Goal: Transaction & Acquisition: Purchase product/service

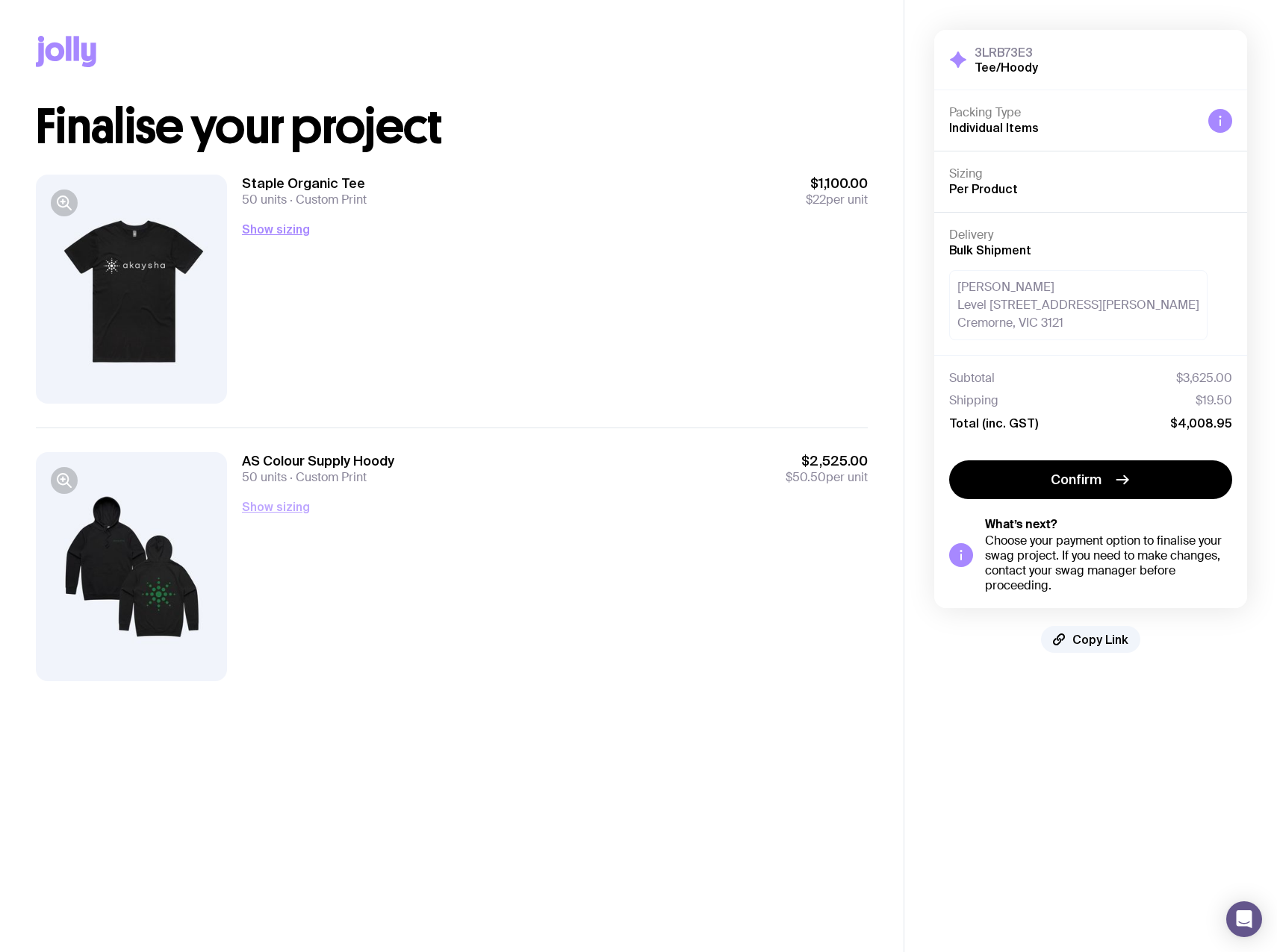
click at [297, 508] on button "Show sizing" at bounding box center [275, 506] width 68 height 18
click at [273, 225] on button "Show sizing" at bounding box center [275, 229] width 68 height 18
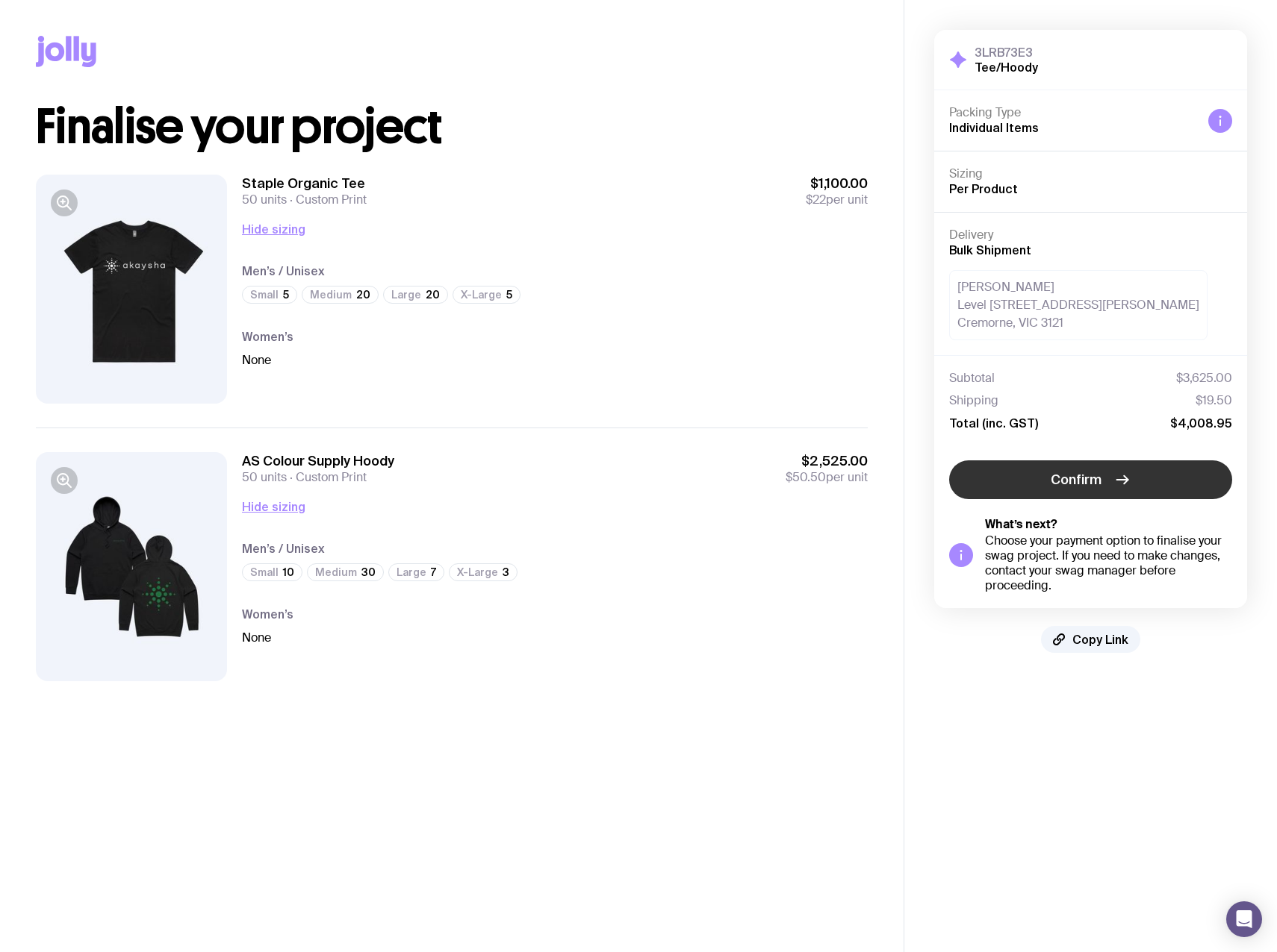
click at [1092, 474] on span "Confirm" at bounding box center [1076, 480] width 51 height 18
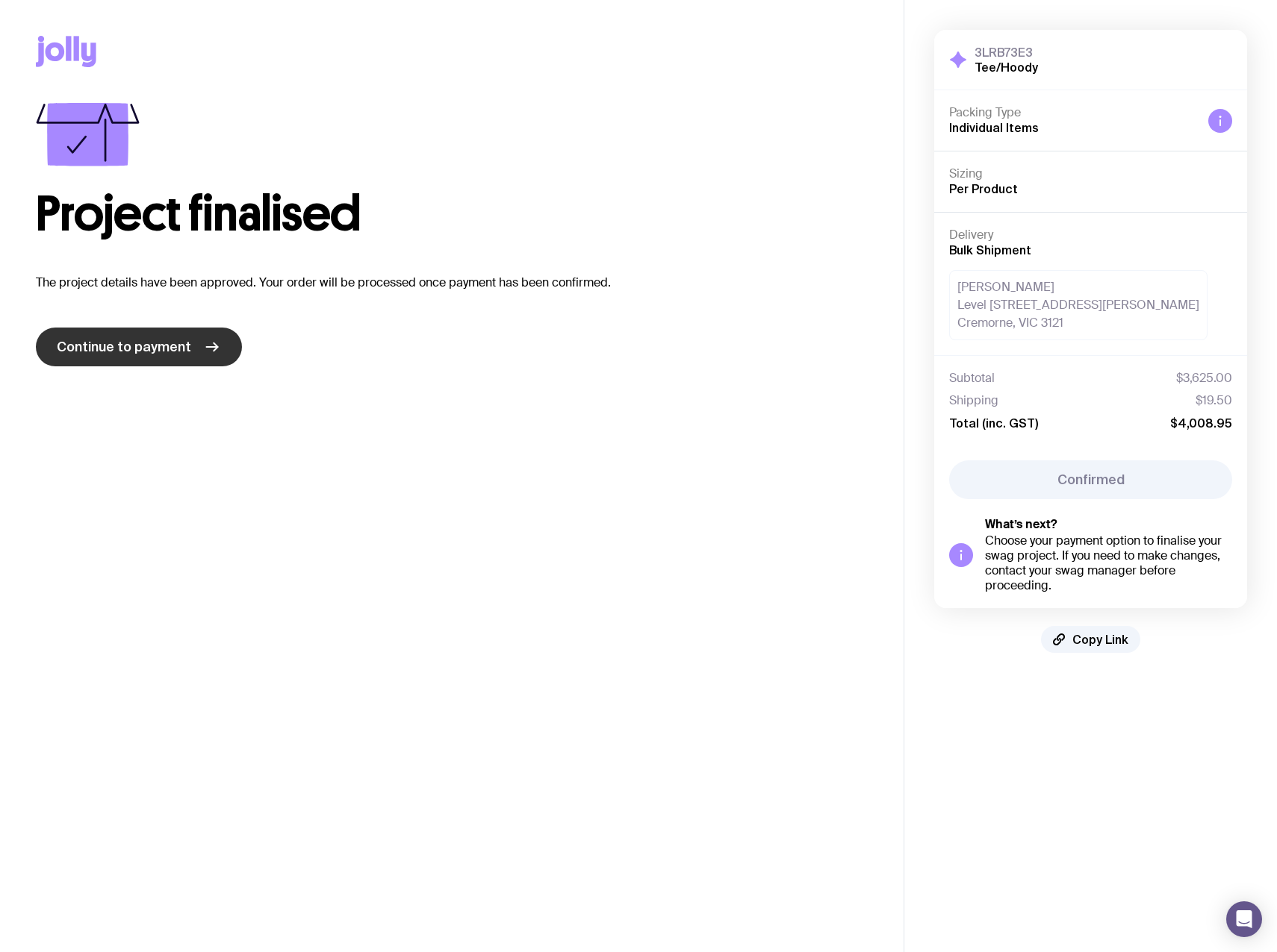
click at [152, 340] on span "Continue to payment" at bounding box center [124, 347] width 134 height 18
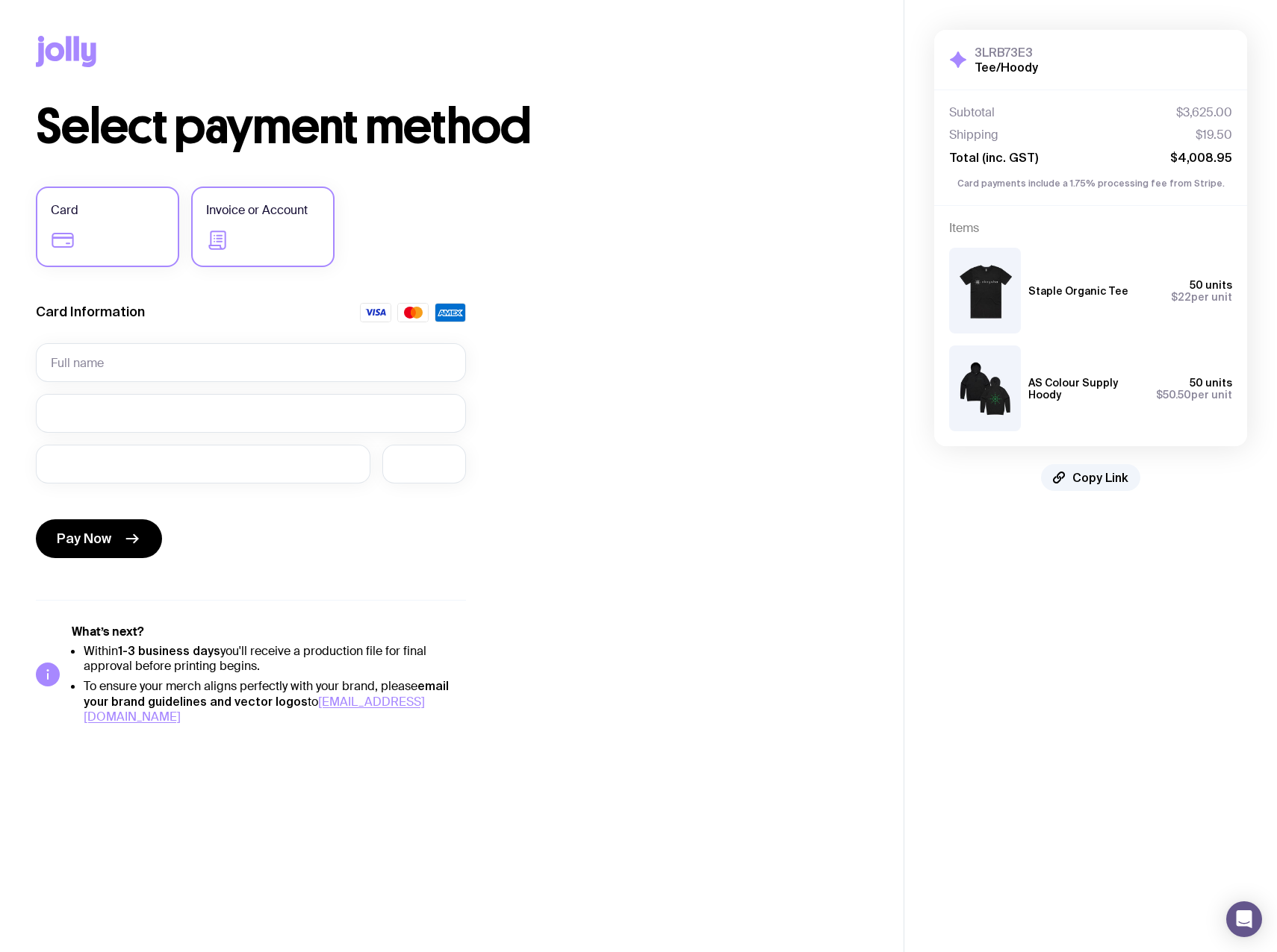
click at [247, 228] on label "Invoice or Account" at bounding box center [263, 226] width 144 height 81
click at [0, 0] on input "Invoice or Account" at bounding box center [0, 0] width 0 height 0
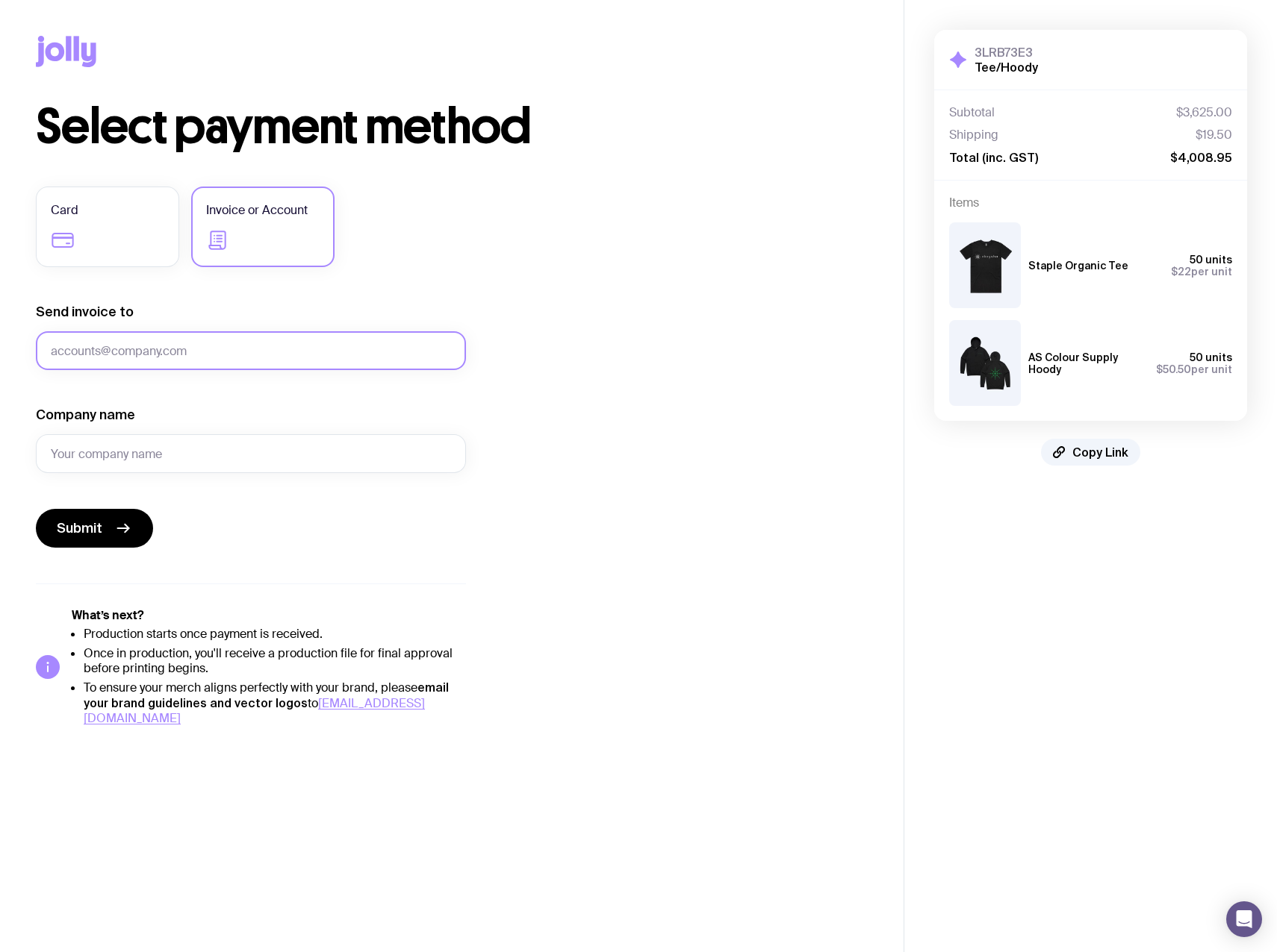
click at [226, 354] on input "Send invoice to" at bounding box center [250, 351] width 430 height 39
type input "a"
click at [226, 354] on input "[PERSON_NAME].[PERSON_NAME]" at bounding box center [250, 351] width 430 height 39
type input "[PERSON_NAME][EMAIL_ADDRESS][PERSON_NAME][DOMAIN_NAME]"
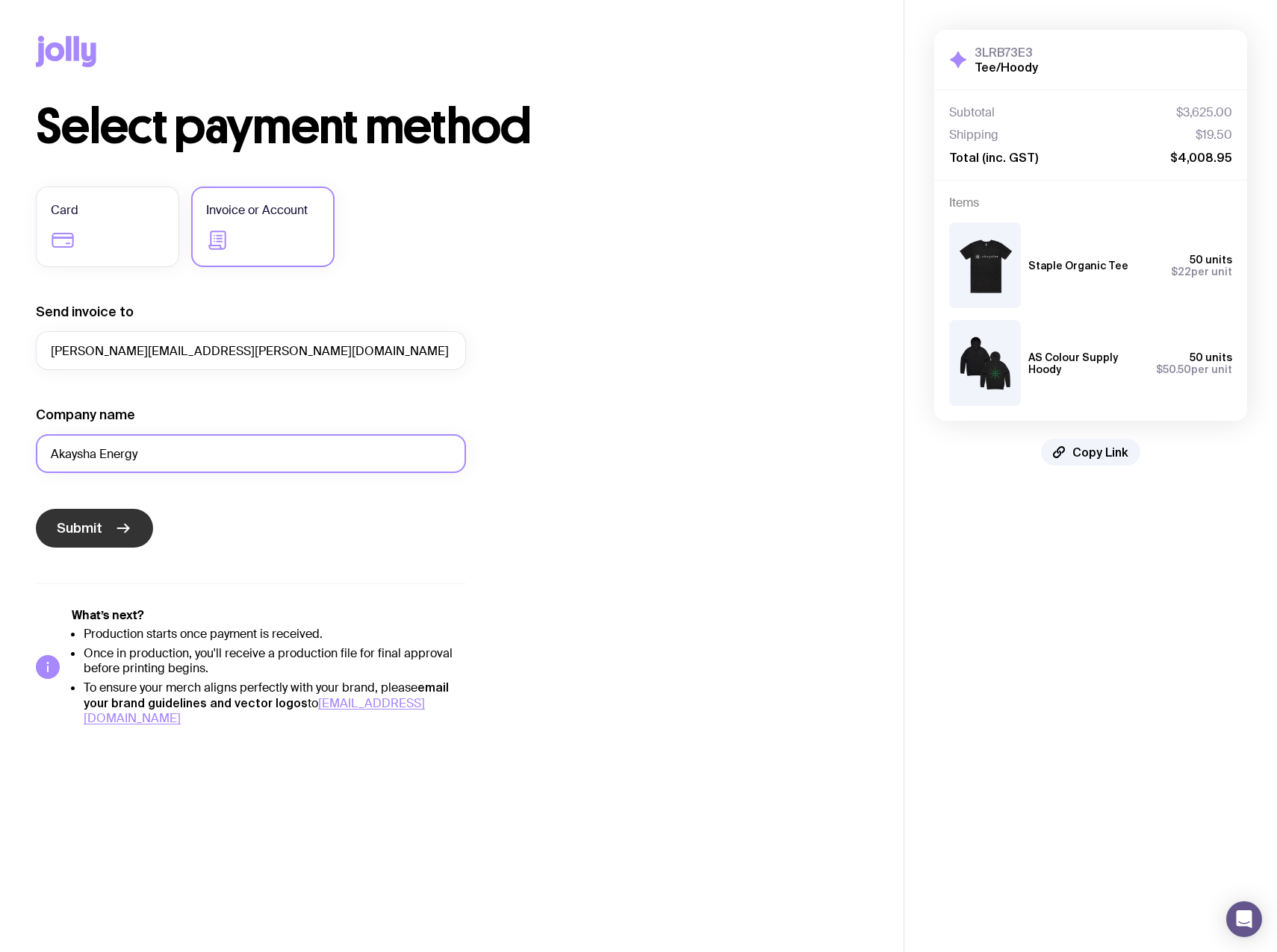
type input "Akaysha Energy"
click at [83, 533] on span "Submit" at bounding box center [79, 529] width 45 height 18
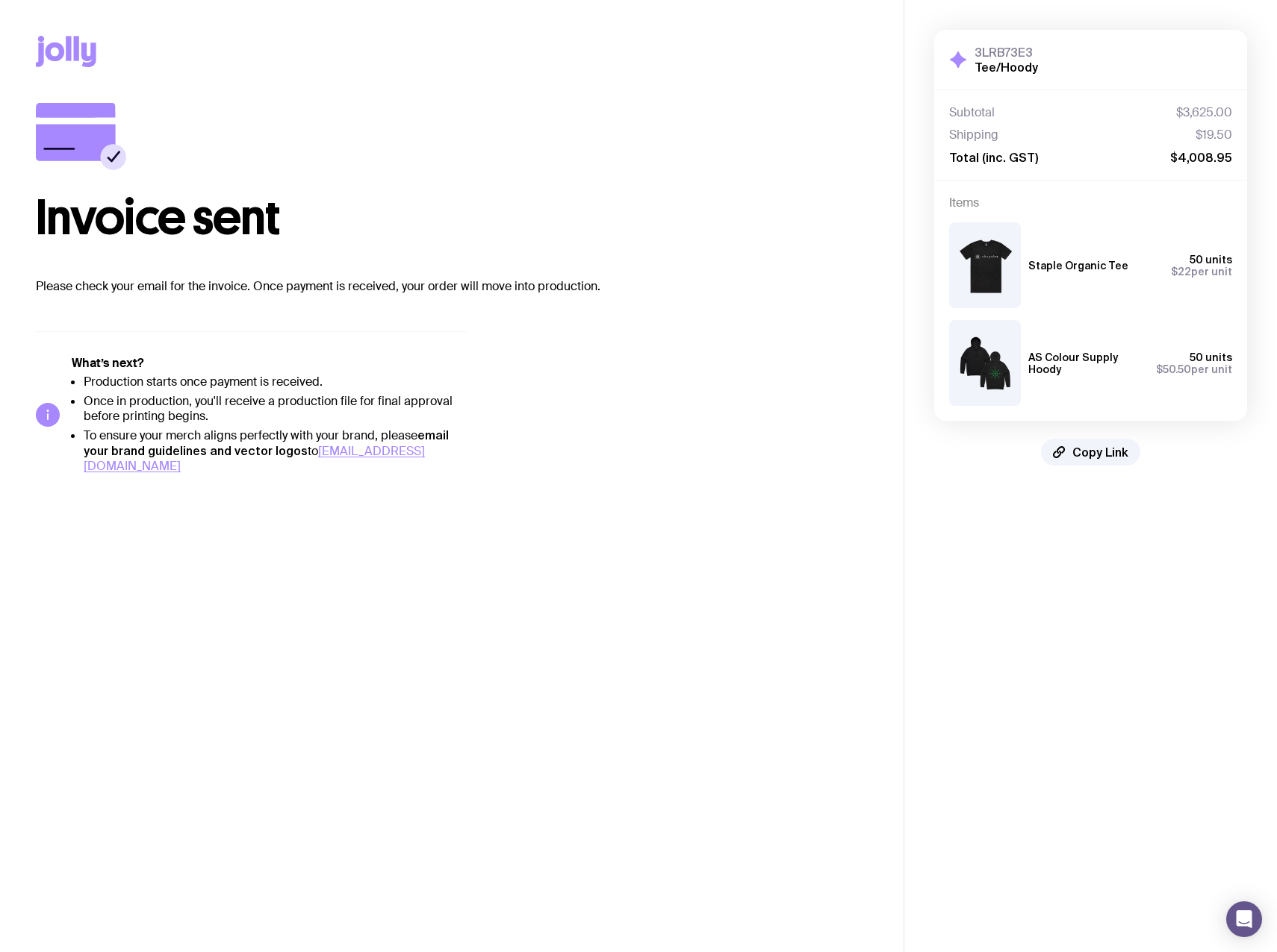
click at [952, 523] on aside "3LRB73E3 Tee/Hoody Hide Details Subtotal $3,625.00 Shipping $19.50 Total (inc. …" at bounding box center [1090, 476] width 373 height 952
